Goal: Transaction & Acquisition: Purchase product/service

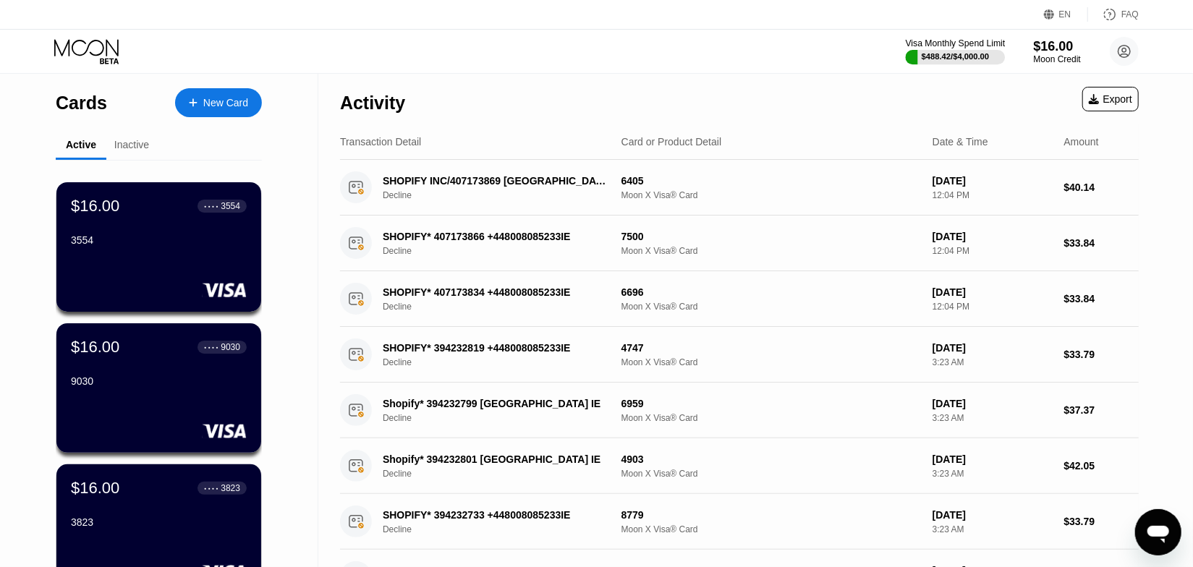
click at [1067, 46] on div "$16.00" at bounding box center [1057, 46] width 47 height 15
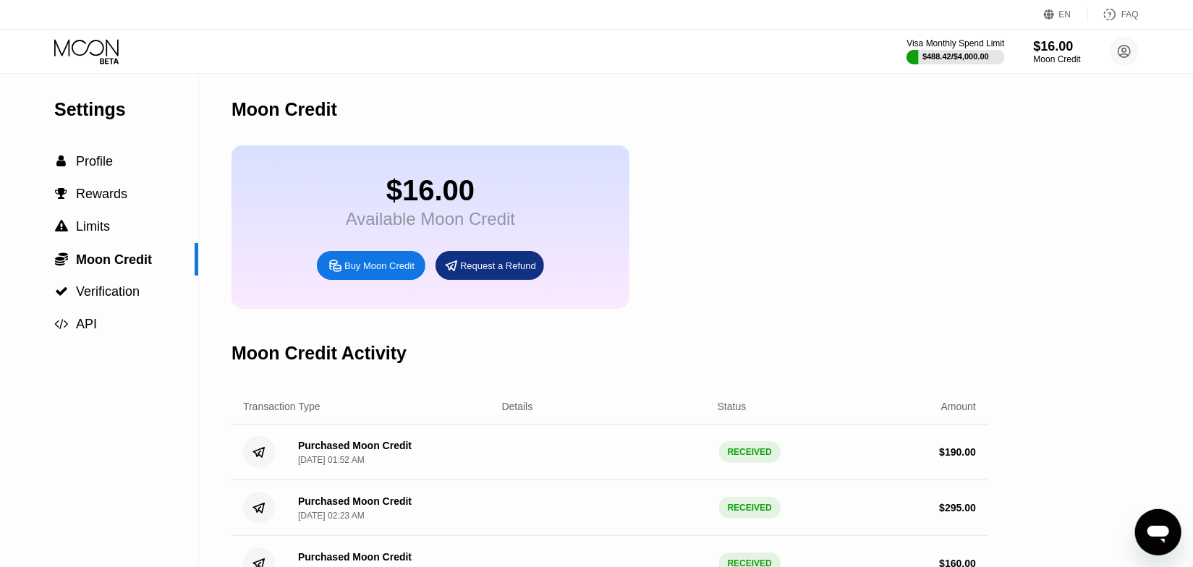
click at [389, 272] on div "Buy Moon Credit" at bounding box center [379, 266] width 70 height 12
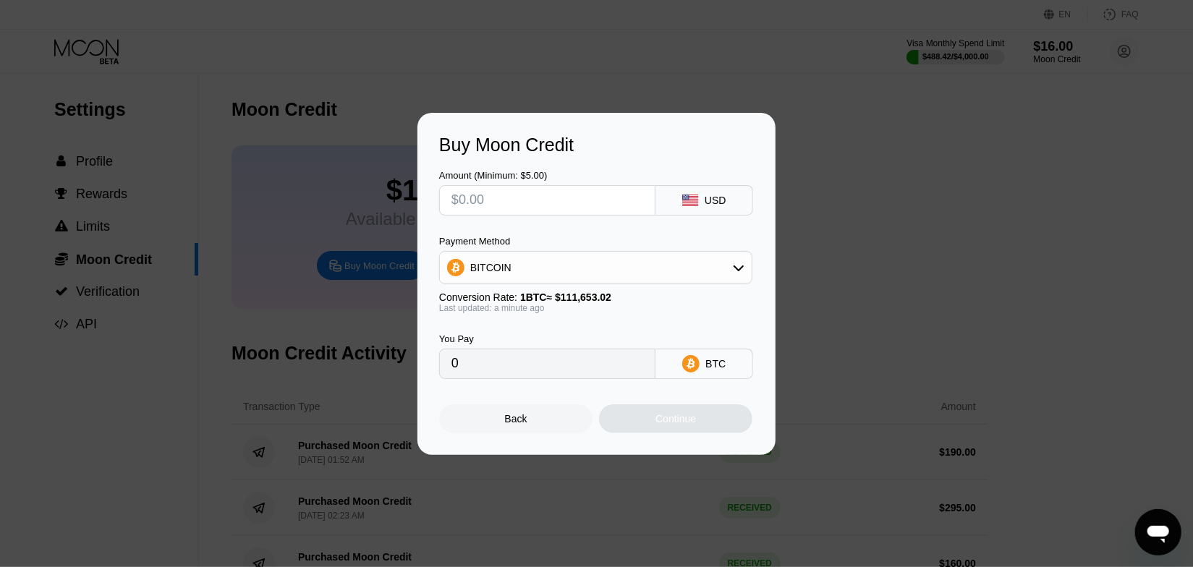
click at [553, 203] on input "text" at bounding box center [548, 200] width 192 height 29
type input "$1"
type input "0.00000896"
type input "$10"
type input "0.00008957"
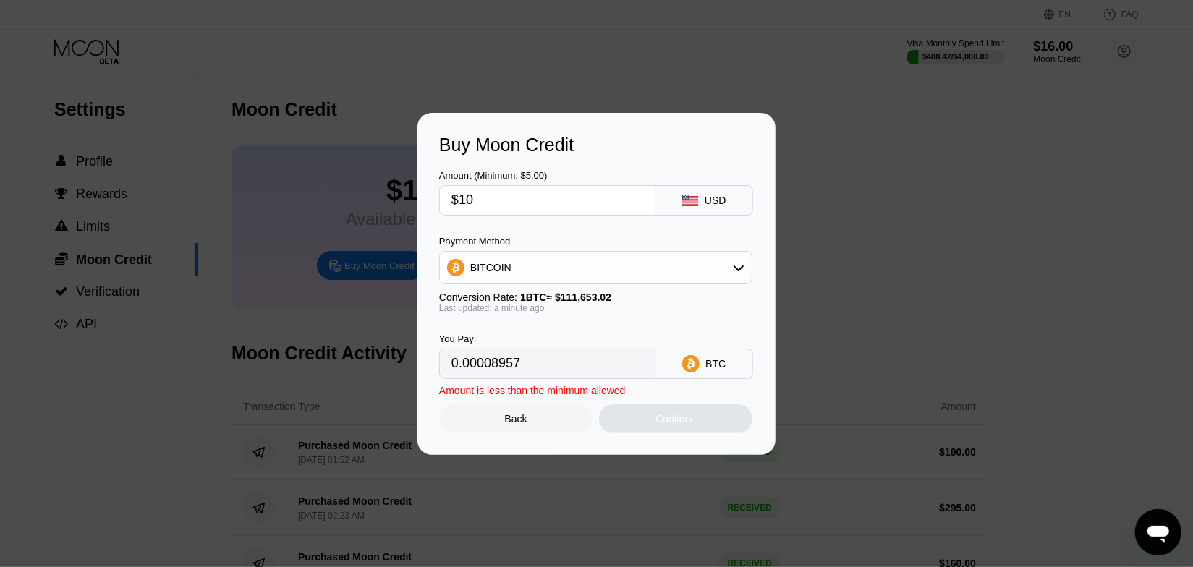
type input "$100"
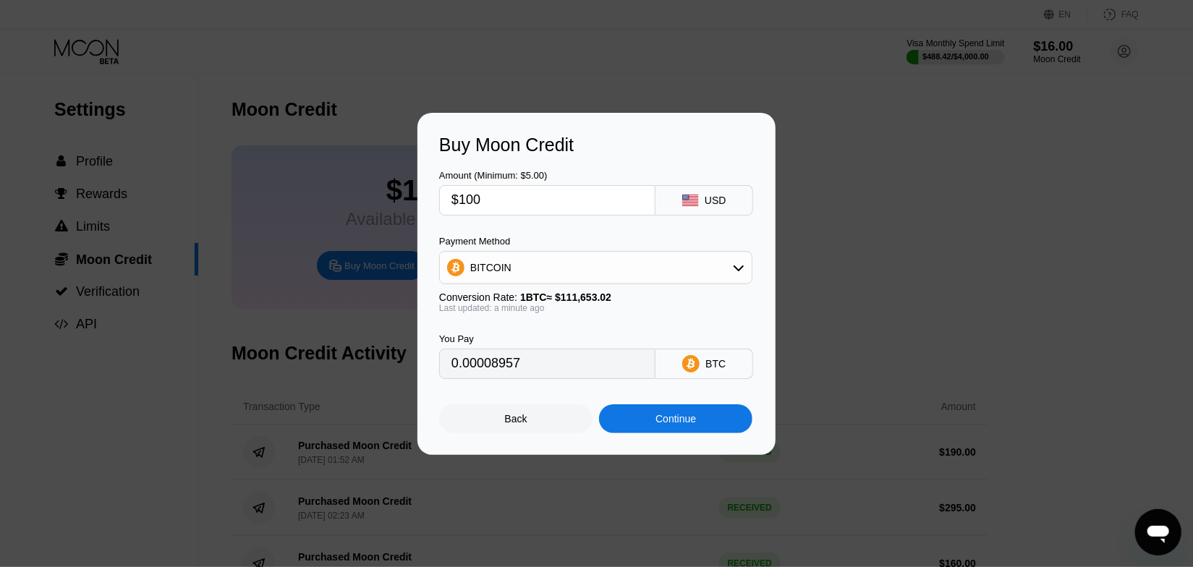
type input "0.00089564"
type input "$100"
click at [514, 232] on div "Amount (Minimum: $5.00) $100 USD Payment Method BITCOIN Conversion Rate: 1 BTC …" at bounding box center [596, 268] width 315 height 224
click at [511, 281] on div "BITCOIN" at bounding box center [596, 267] width 312 height 29
click at [490, 352] on div "USDT on TRON" at bounding box center [596, 339] width 305 height 29
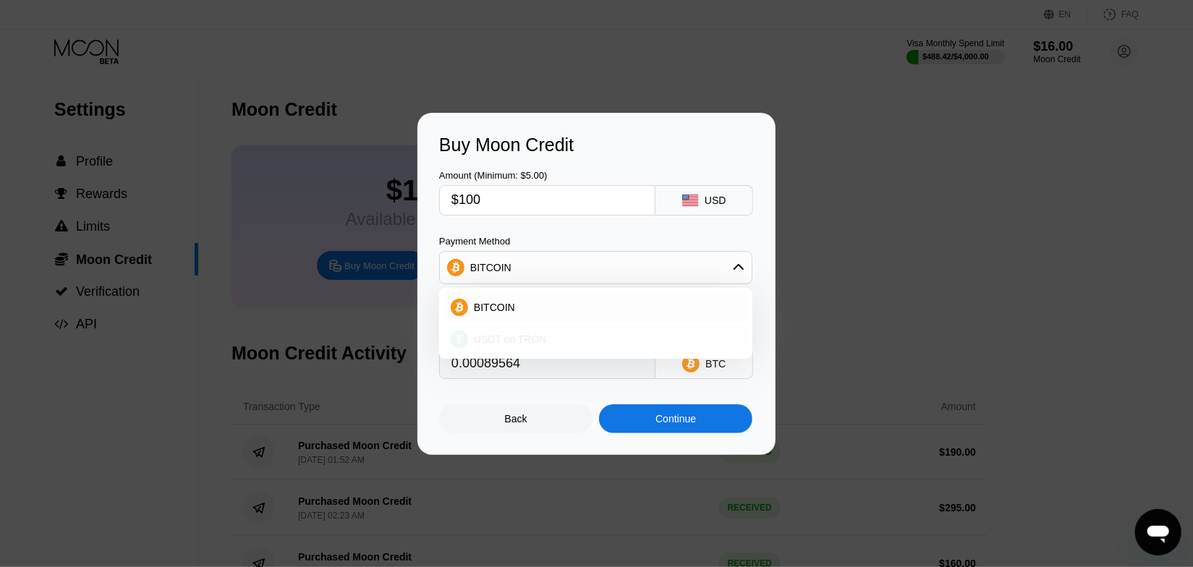
type input "101.01"
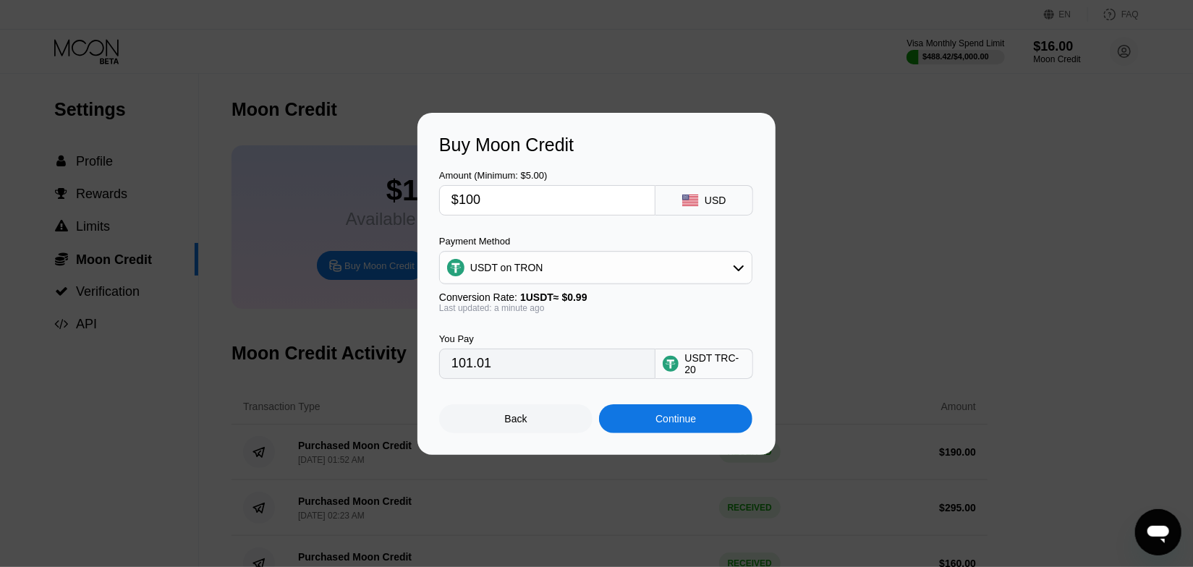
click at [494, 325] on div "You Pay 101.01 USDT TRC-20" at bounding box center [596, 346] width 315 height 66
click at [499, 195] on input "$100" at bounding box center [548, 200] width 192 height 29
type input "$1"
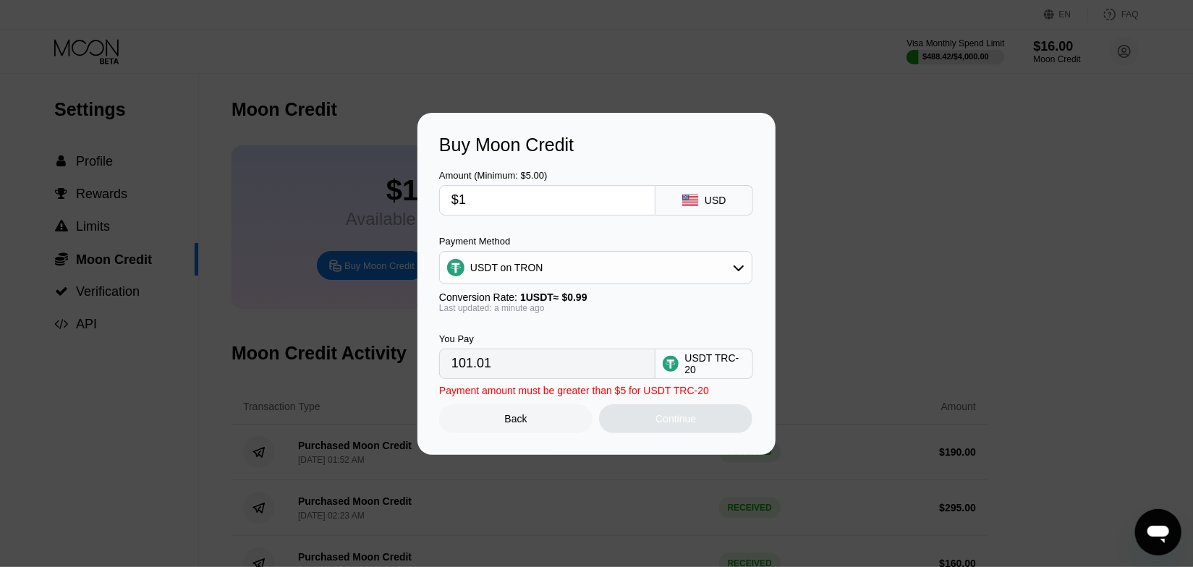
type input "1.01"
type input "$11"
type input "11.11"
type input "$110"
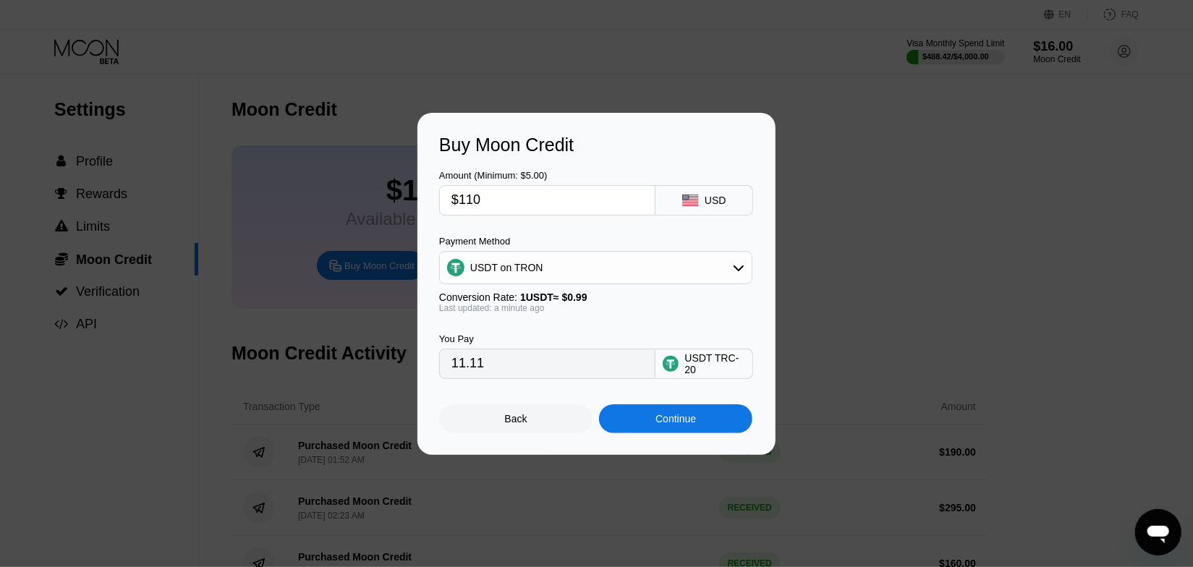
type input "111.11"
type input "$110"
click at [520, 232] on div "Amount (Minimum: $5.00) $110 USD Payment Method USDT on TRON Conversion Rate: 1…" at bounding box center [596, 268] width 315 height 224
click at [736, 446] on div "Buy Moon Credit Amount (Minimum: $5.00) $110 USD Payment Method USDT on TRON Co…" at bounding box center [597, 284] width 358 height 342
click at [734, 429] on div "Continue" at bounding box center [675, 419] width 153 height 29
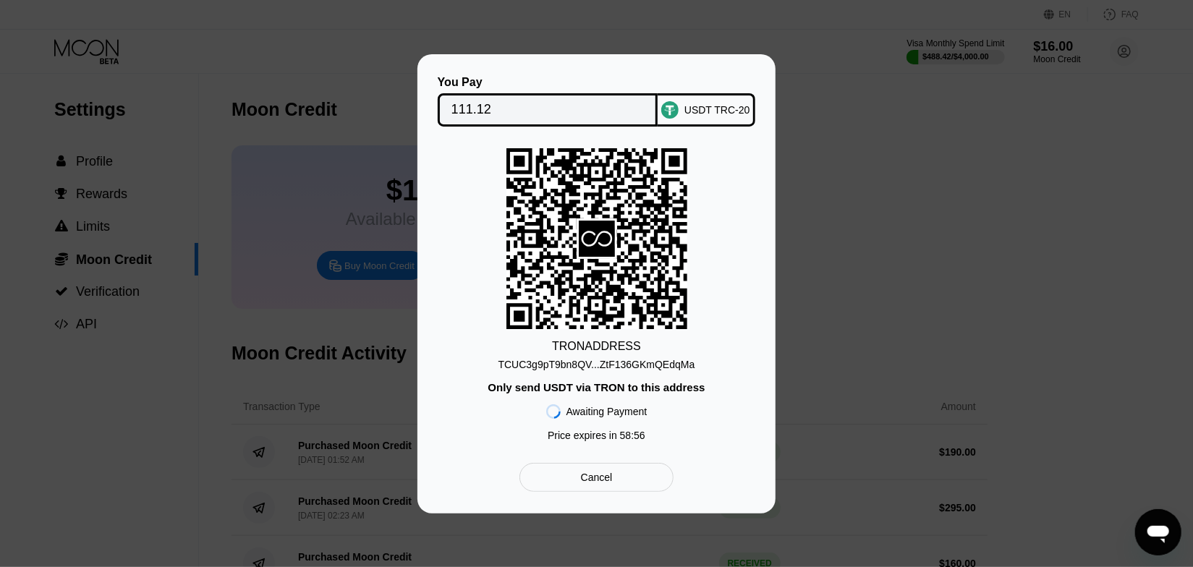
click at [621, 373] on div "TRON ADDRESS TCUC3g9pT9bn8QV...ZtF136GKmQEdqMa Only send USDT via TRON to this …" at bounding box center [596, 298] width 315 height 300
click at [626, 368] on div "TCUC3g9pT9bn8QV...ZtF136GKmQEdqMa" at bounding box center [597, 365] width 197 height 12
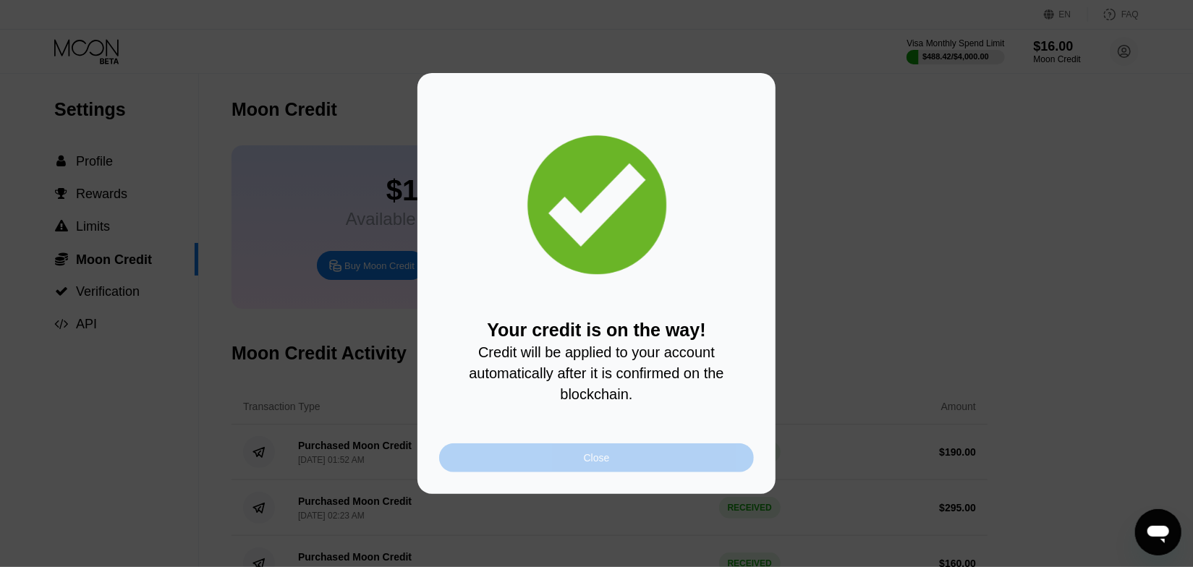
click at [643, 453] on div "Close" at bounding box center [596, 458] width 315 height 29
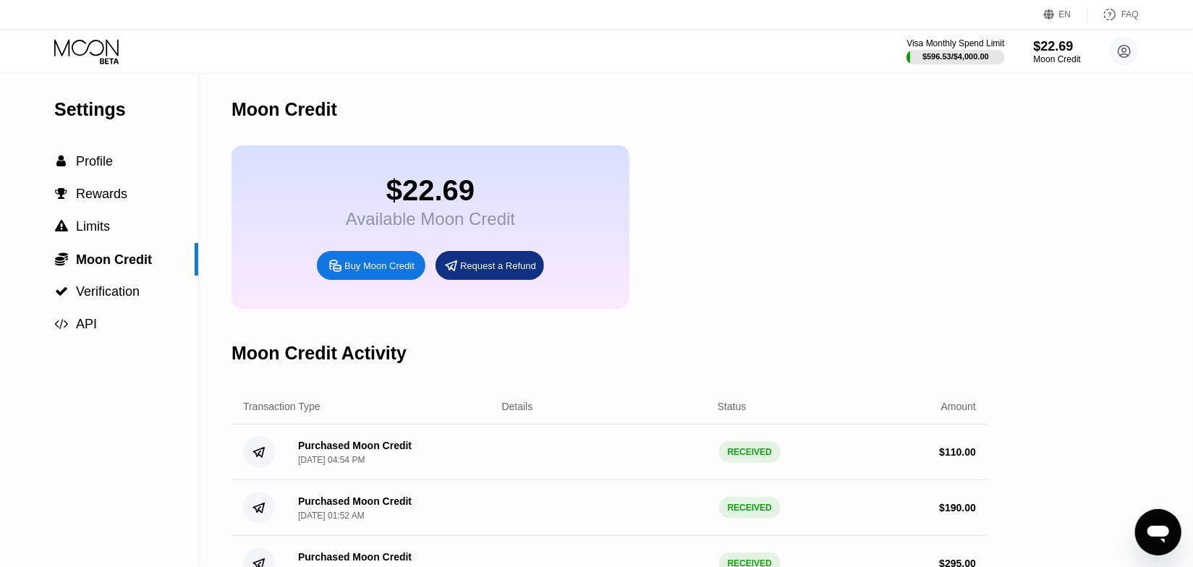
click at [938, 154] on div "$22.69 Available Moon Credit Buy Moon Credit Request a Refund" at bounding box center [610, 227] width 756 height 164
click at [73, 51] on icon at bounding box center [86, 47] width 64 height 17
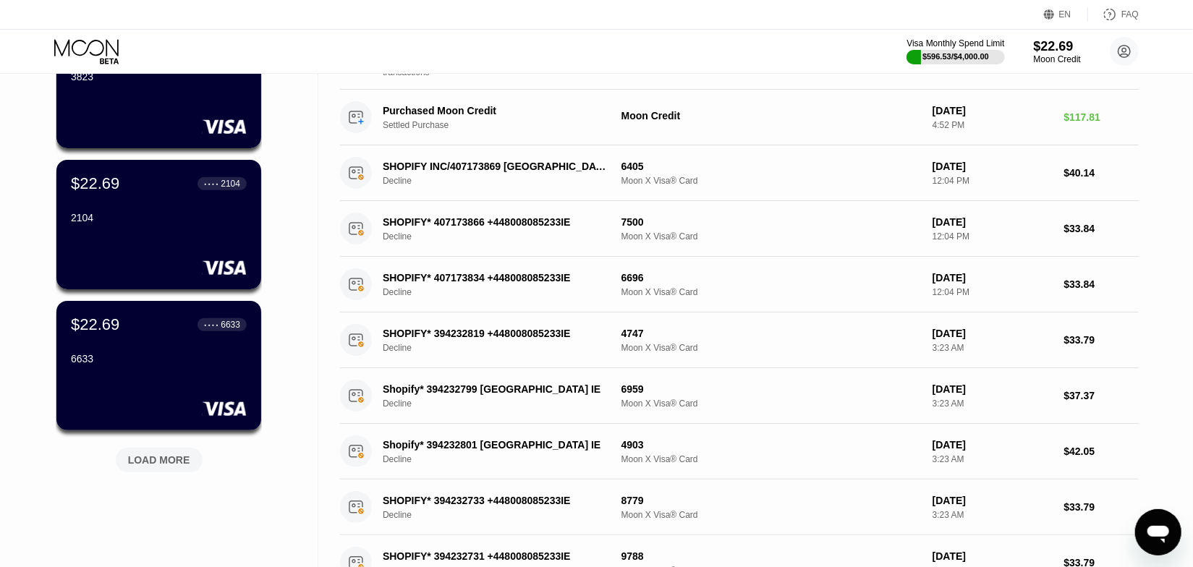
scroll to position [460, 0]
